Goal: Use online tool/utility: Use online tool/utility

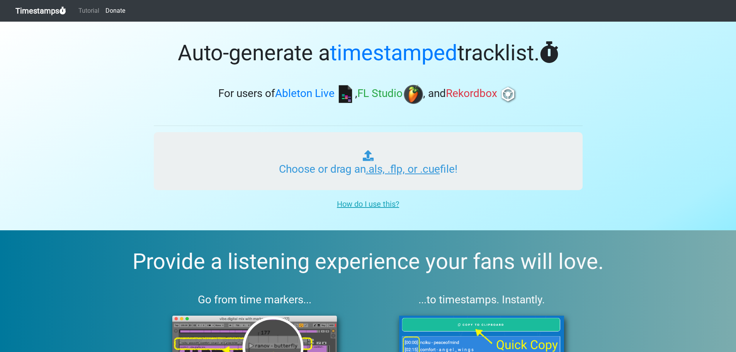
click at [452, 165] on input "Choose or drag an .als, .flp, or .cue file!" at bounding box center [368, 161] width 429 height 58
type input "C:\fakepath\[233]_A7_130bpm_Dm_@prod.illmore.flp"
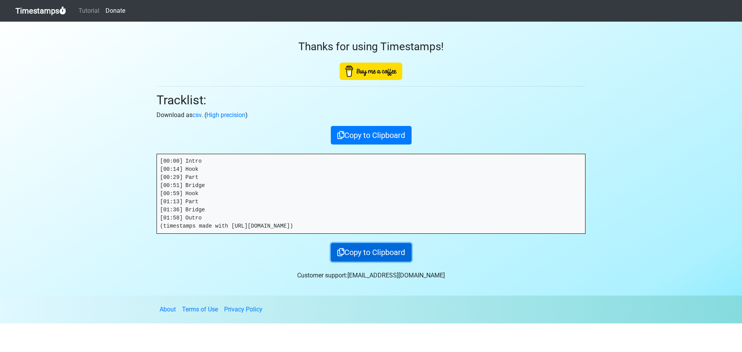
click at [366, 246] on button "Copy to Clipboard" at bounding box center [371, 252] width 81 height 19
